Goal: Transaction & Acquisition: Download file/media

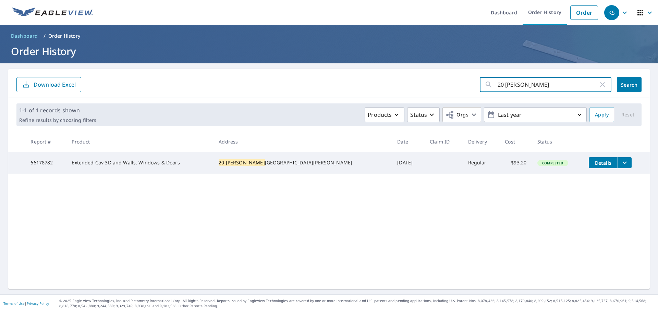
drag, startPoint x: 548, startPoint y: 84, endPoint x: 479, endPoint y: 86, distance: 69.3
click at [480, 86] on div "20 [PERSON_NAME] ​" at bounding box center [546, 84] width 132 height 15
click at [498, 86] on input "text" at bounding box center [555, 84] width 114 height 19
type input "534 weston"
click at [631, 88] on button "Search" at bounding box center [629, 84] width 25 height 15
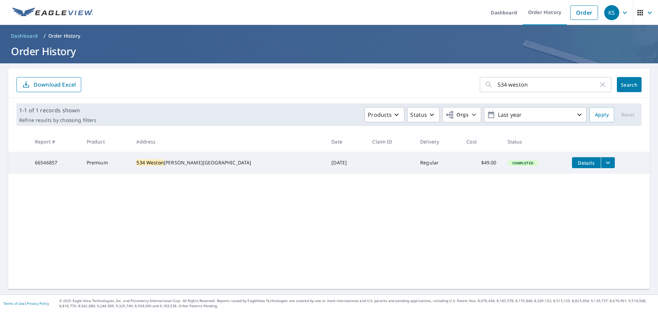
click at [601, 163] on button "filesDropdownBtn-66546857" at bounding box center [608, 162] width 14 height 11
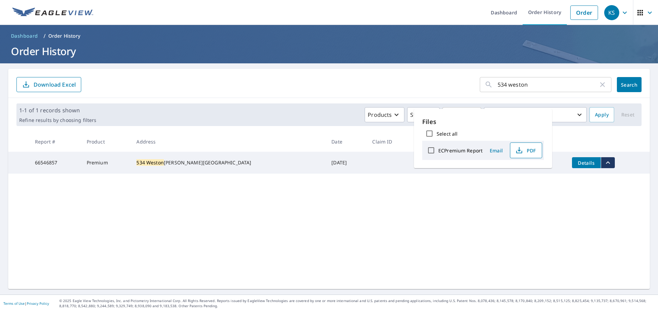
click at [527, 149] on span "PDF" at bounding box center [525, 150] width 22 height 8
drag, startPoint x: 542, startPoint y: 82, endPoint x: 450, endPoint y: 85, distance: 92.2
click at [457, 88] on form "534 weston ​ Search Download Excel" at bounding box center [328, 84] width 625 height 15
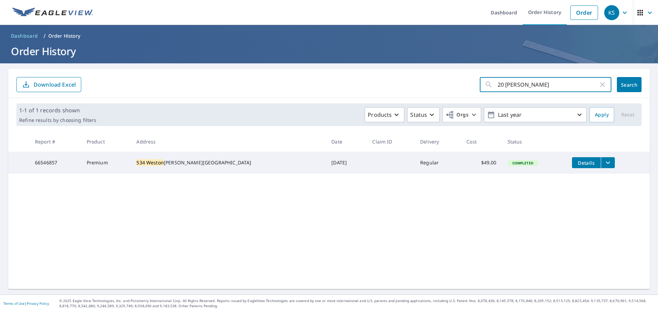
type input "20 [PERSON_NAME]"
click at [622, 85] on span "Search" at bounding box center [629, 85] width 14 height 7
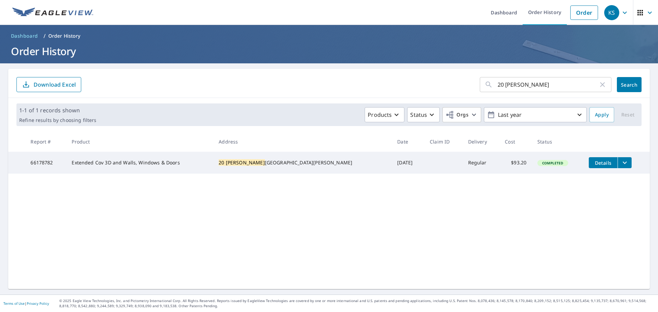
click at [621, 160] on icon "filesDropdownBtn-66178782" at bounding box center [625, 163] width 8 height 8
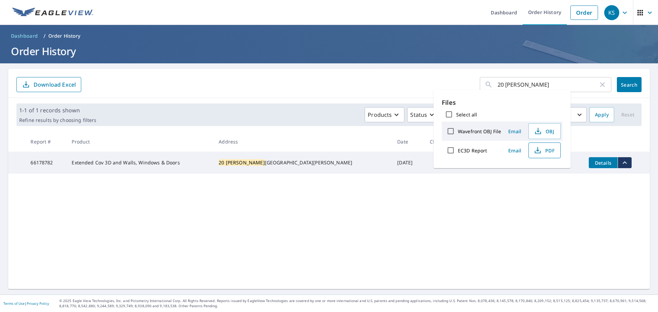
click at [547, 150] on span "PDF" at bounding box center [544, 150] width 22 height 8
